Goal: Find specific page/section: Find specific page/section

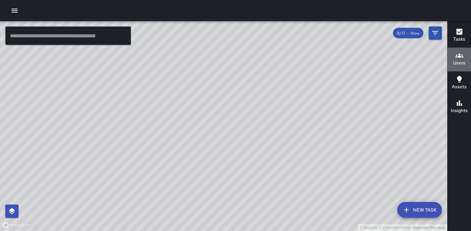
click at [460, 64] on h6 "Users" at bounding box center [459, 63] width 12 height 7
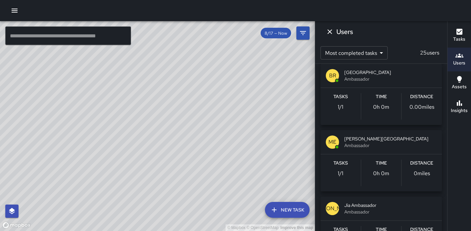
scroll to position [608, 0]
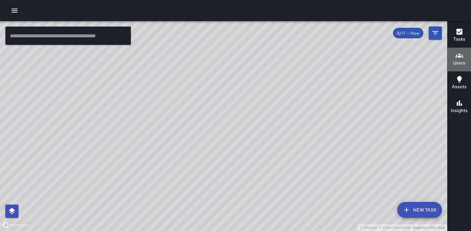
click at [460, 61] on h6 "Users" at bounding box center [459, 63] width 12 height 7
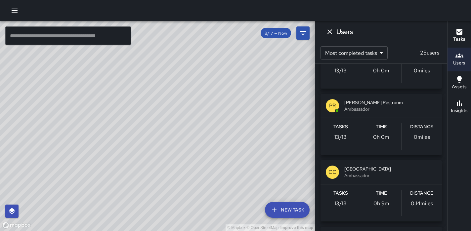
scroll to position [175, 0]
